Goal: Check status

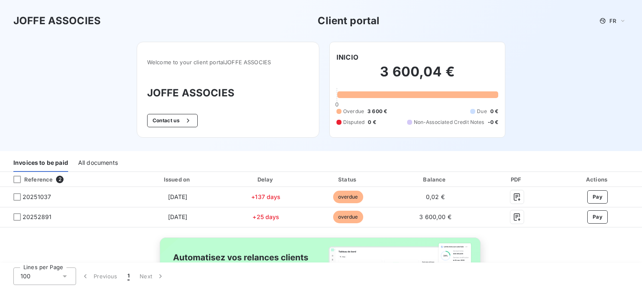
click at [399, 75] on h2 "3 600,04 €" at bounding box center [417, 75] width 162 height 25
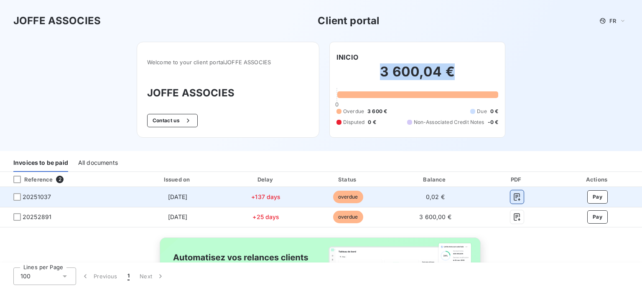
click at [513, 196] on icon "button" at bounding box center [516, 197] width 8 height 8
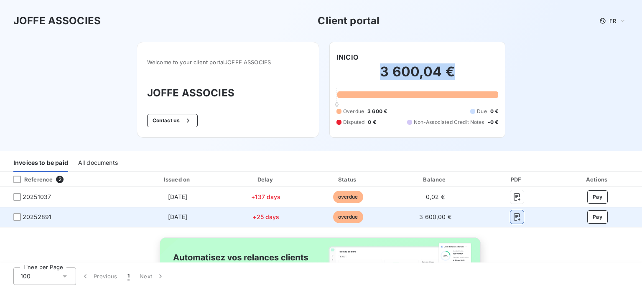
click at [514, 218] on icon "button" at bounding box center [516, 217] width 8 height 8
